Goal: Transaction & Acquisition: Purchase product/service

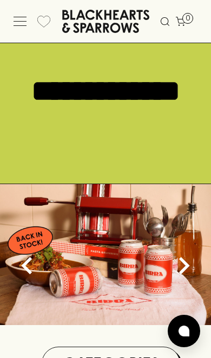
click at [168, 23] on icon at bounding box center [164, 21] width 13 height 13
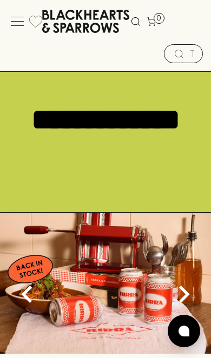
click at [189, 52] on input "text" at bounding box center [191, 53] width 4 height 17
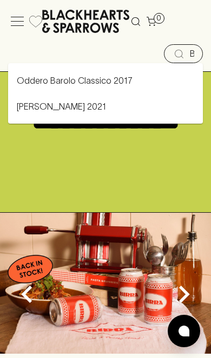
type input "Barolo"
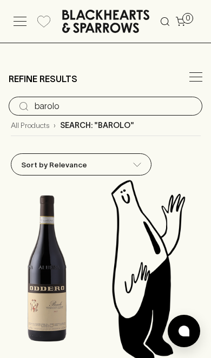
click at [43, 110] on input "barolo" at bounding box center [114, 106] width 159 height 17
click at [80, 112] on input "barolo" at bounding box center [114, 106] width 159 height 17
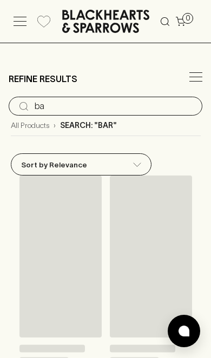
type input "b"
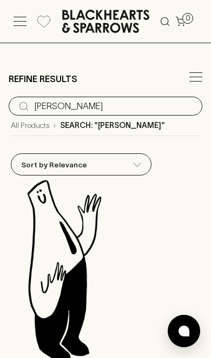
type input "[PERSON_NAME]"
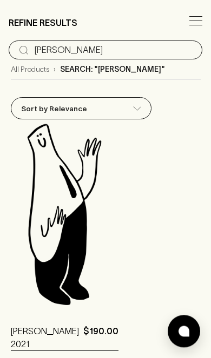
scroll to position [56, 0]
click at [58, 230] on img at bounding box center [64, 213] width 107 height 189
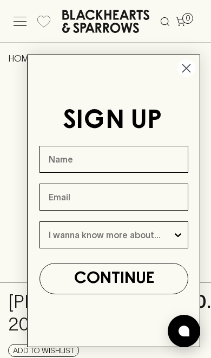
click at [187, 67] on icon "Close dialog" at bounding box center [186, 69] width 8 height 8
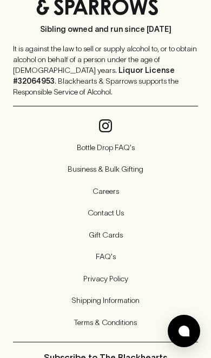
scroll to position [1102, 0]
